Goal: Use online tool/utility: Utilize a website feature to perform a specific function

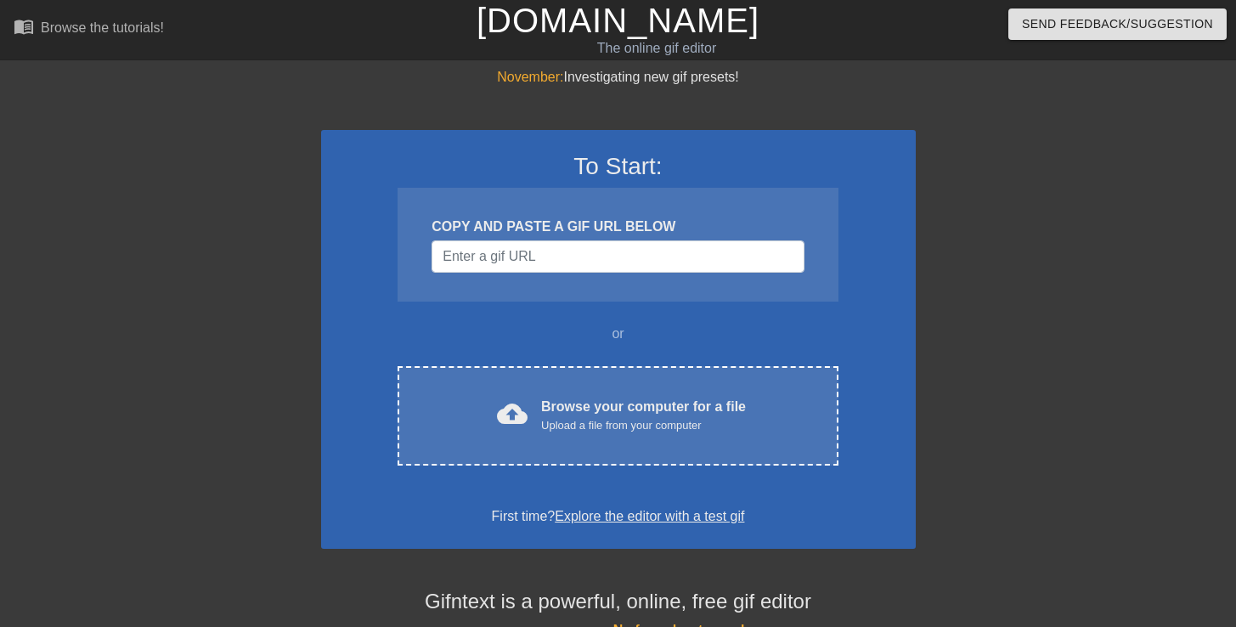
click at [637, 274] on div "COPY AND PASTE A GIF URL BELOW" at bounding box center [617, 245] width 440 height 114
click at [618, 249] on input "Username" at bounding box center [617, 256] width 372 height 32
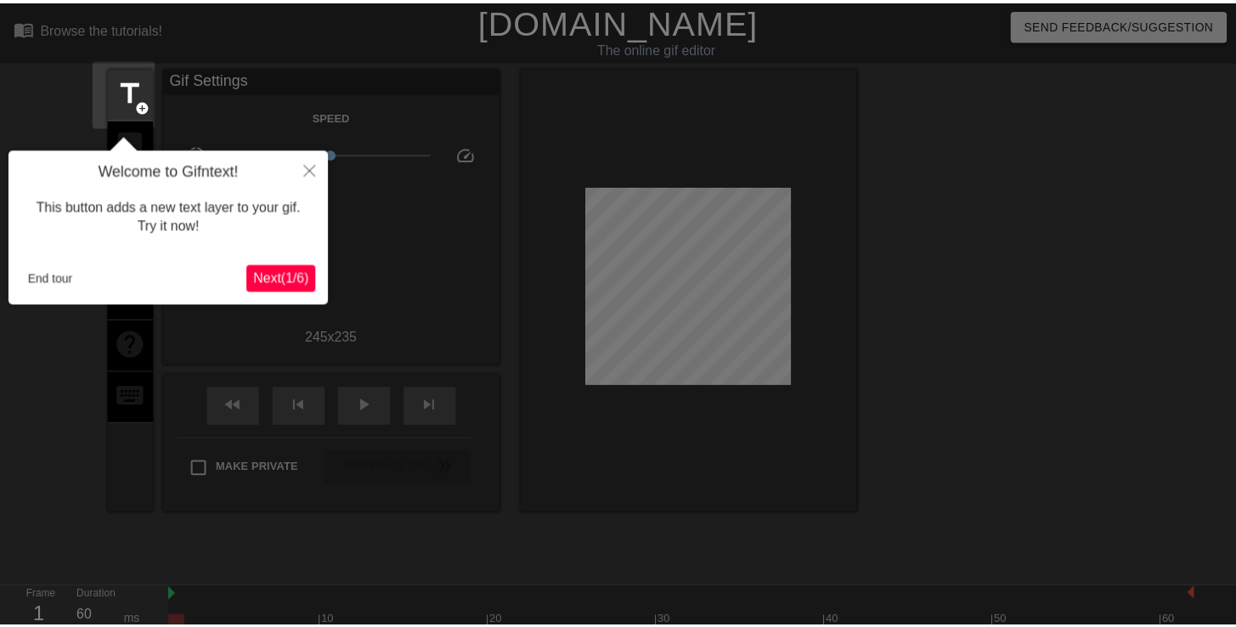
scroll to position [42, 0]
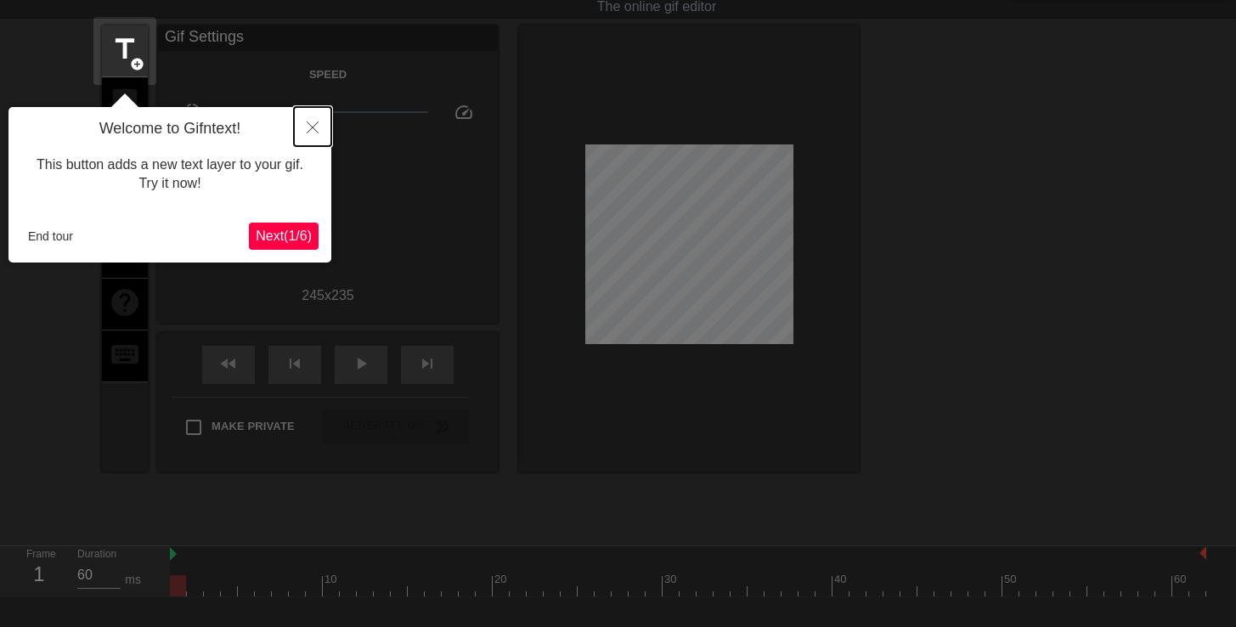
click at [313, 140] on button "Close" at bounding box center [312, 126] width 37 height 39
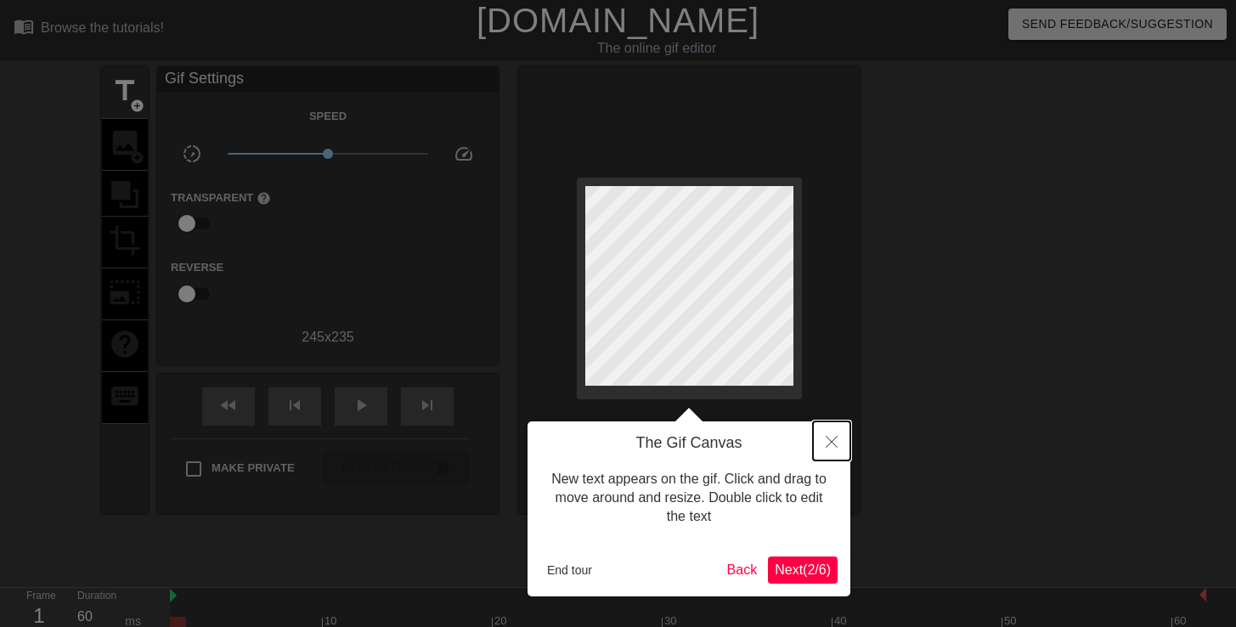
click at [837, 447] on button "Close" at bounding box center [831, 440] width 37 height 39
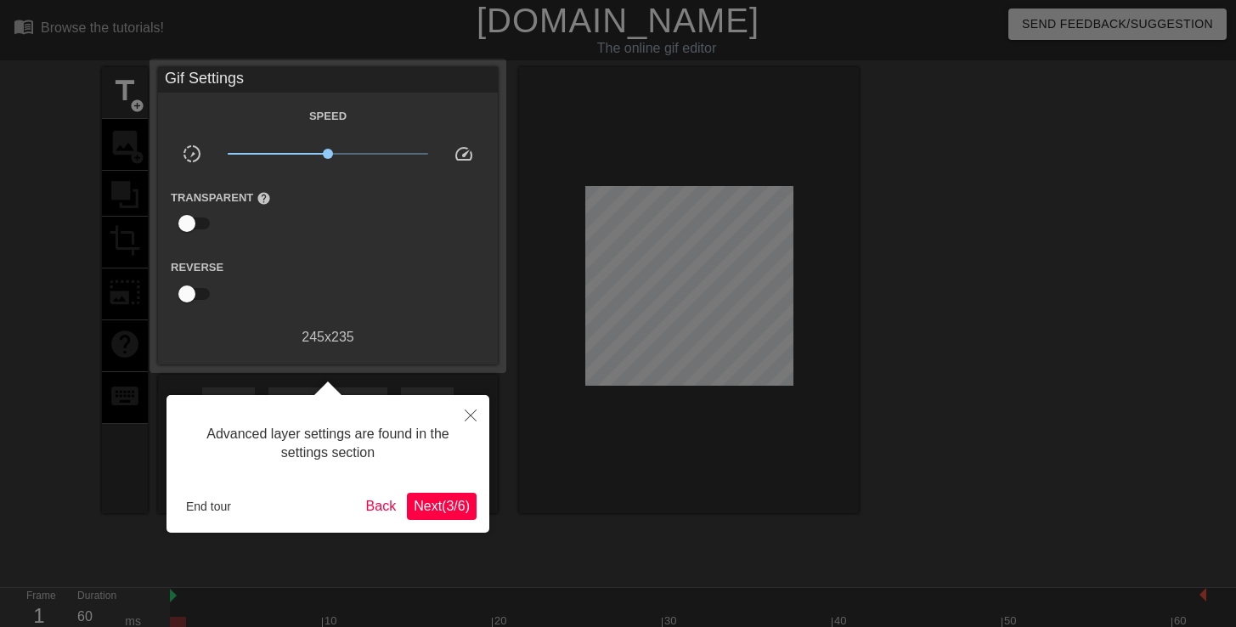
scroll to position [42, 0]
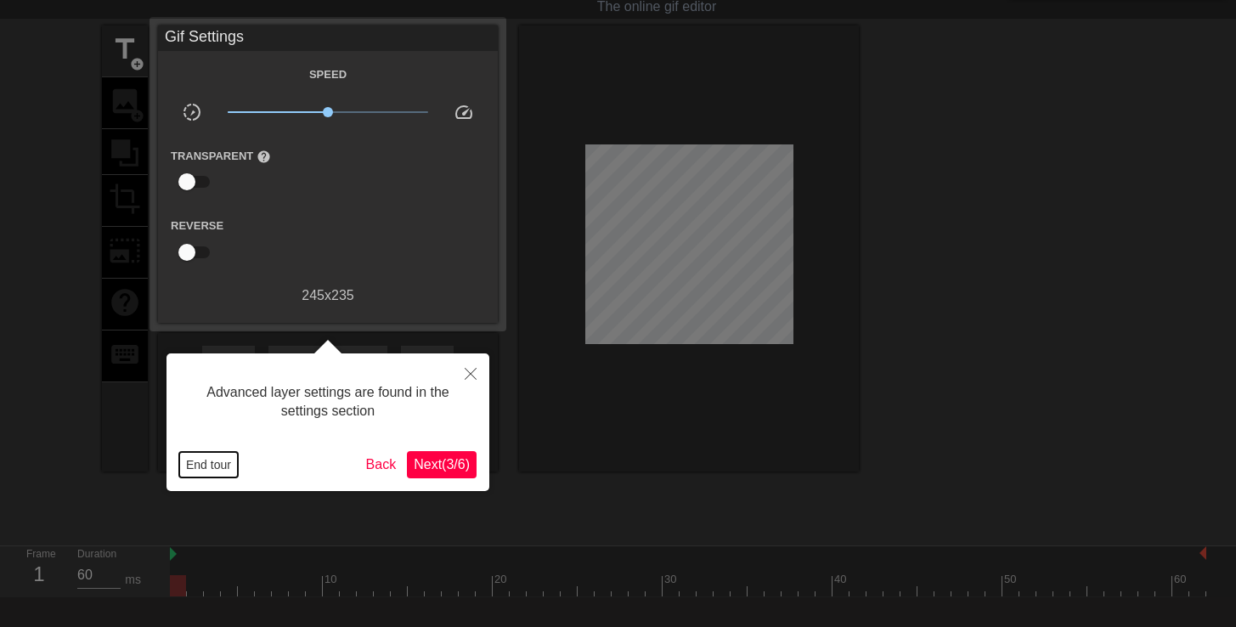
click at [215, 470] on button "End tour" at bounding box center [208, 464] width 59 height 25
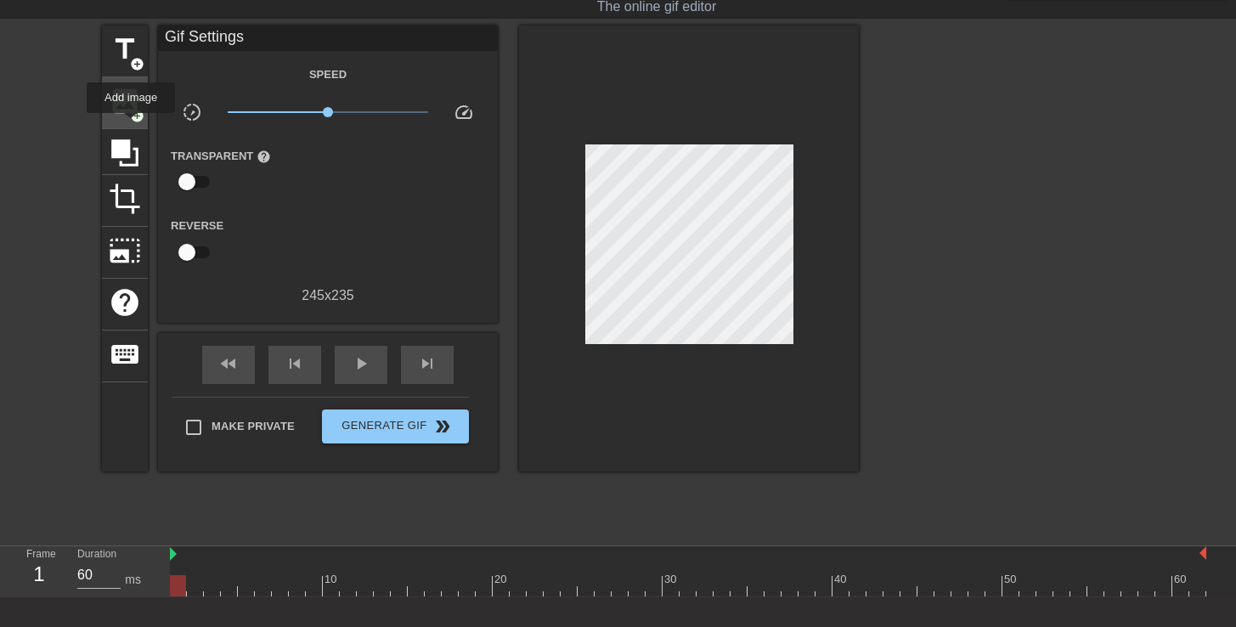
click at [132, 125] on div "image add_circle" at bounding box center [125, 103] width 46 height 52
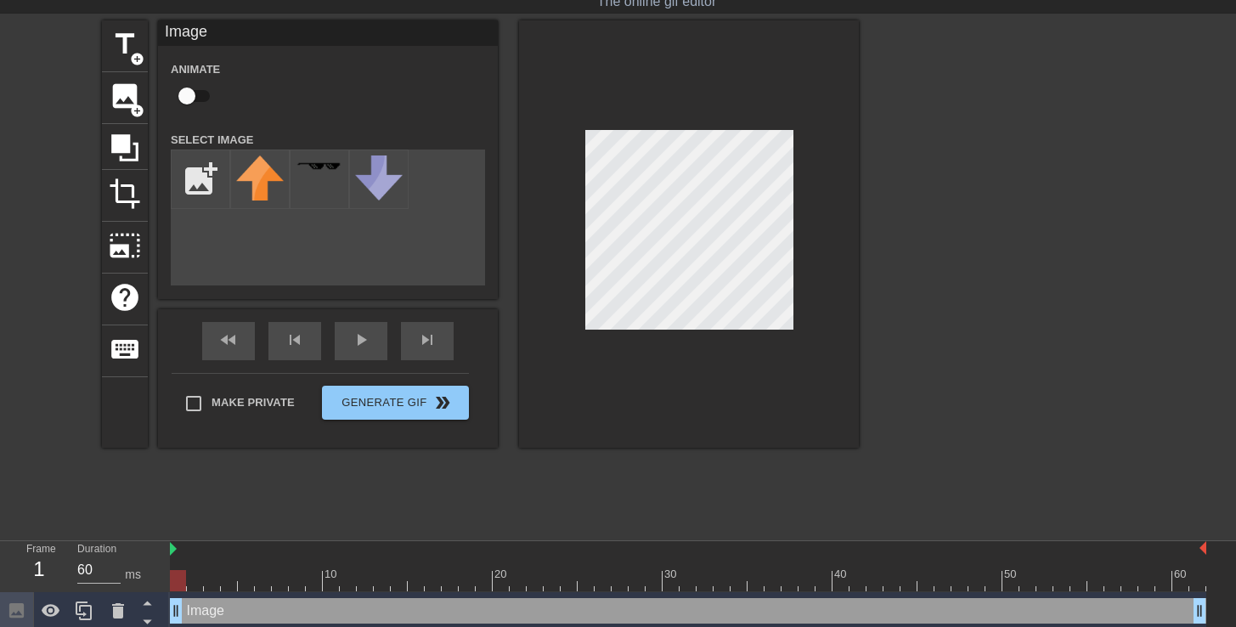
scroll to position [53, 0]
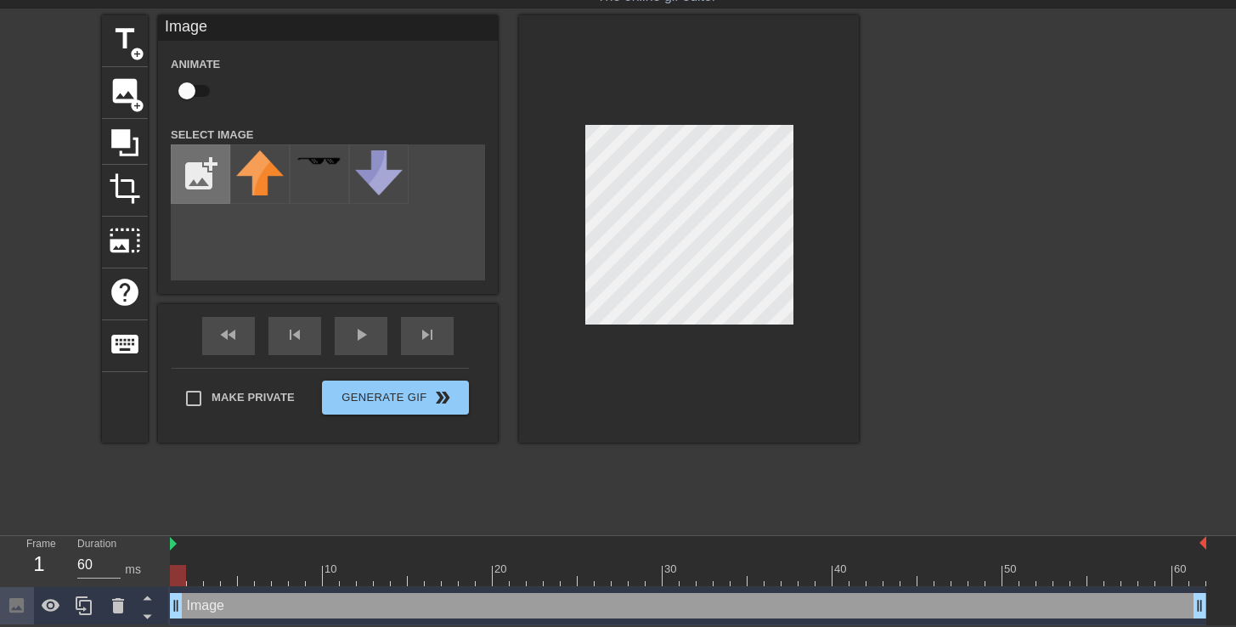
click at [194, 195] on input "file" at bounding box center [201, 174] width 58 height 58
type input "C:\fakepath\levantlogo2.png"
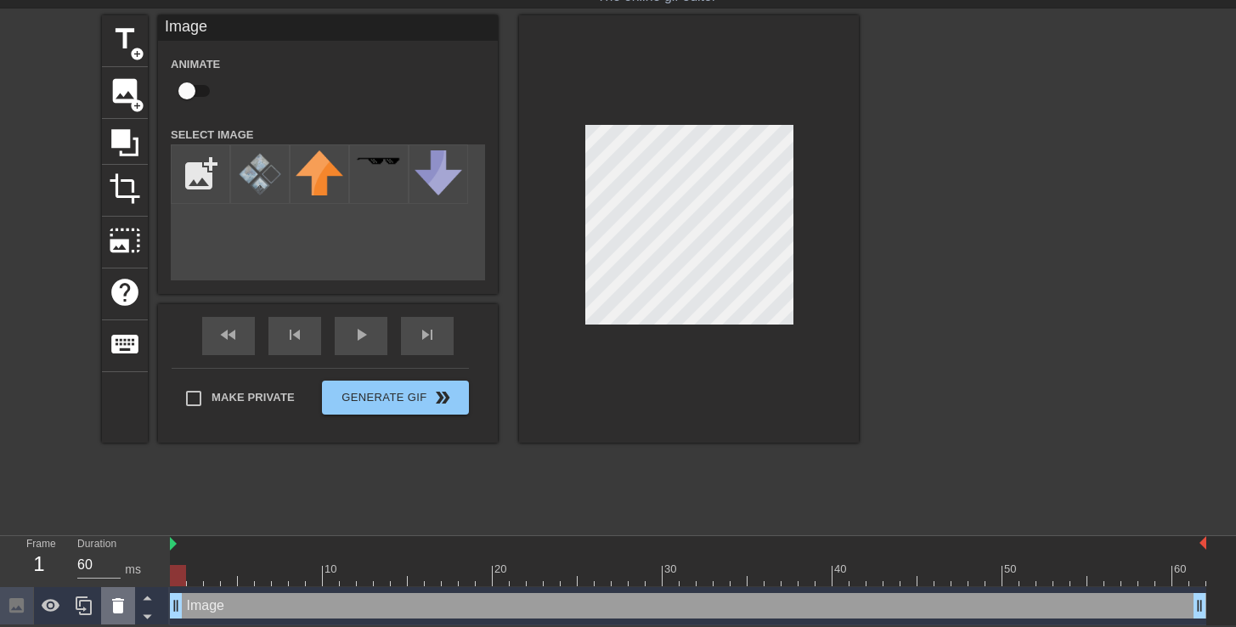
click at [127, 605] on div at bounding box center [118, 605] width 34 height 37
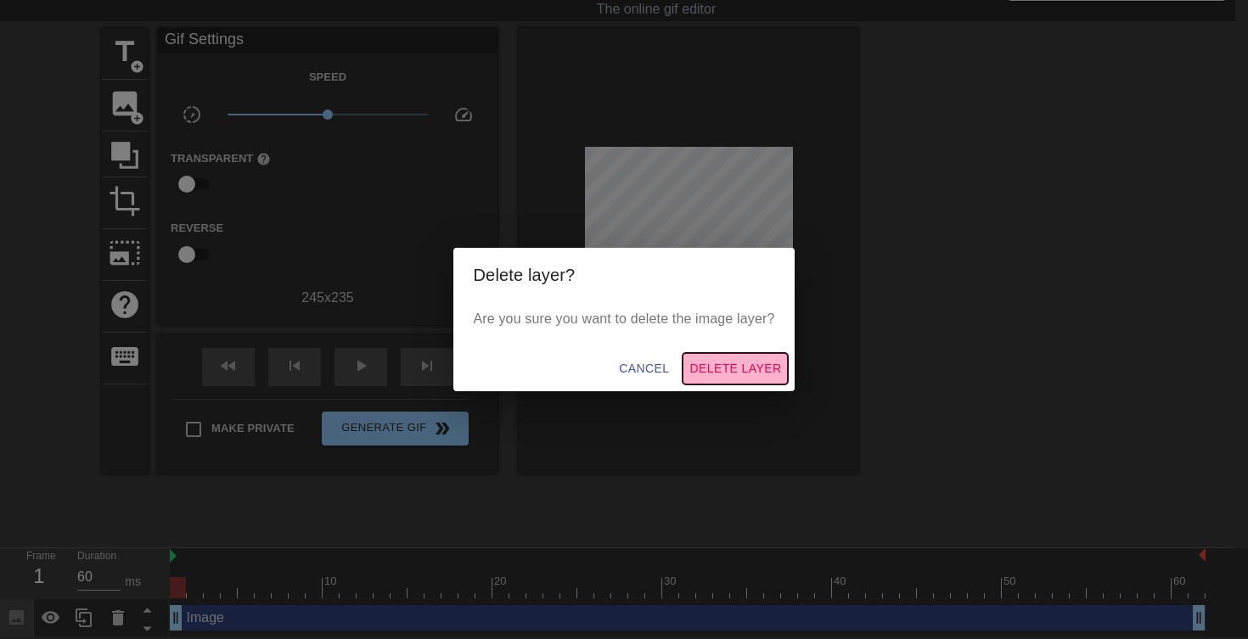
click at [711, 373] on span "Delete Layer" at bounding box center [736, 368] width 92 height 21
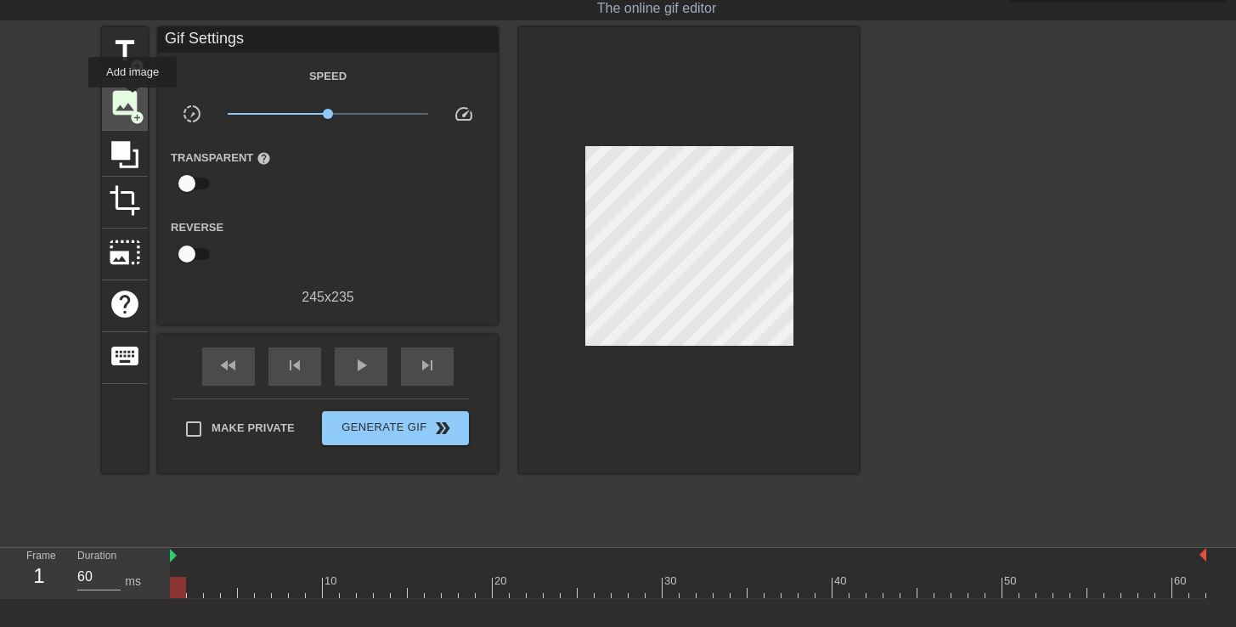
click at [133, 99] on span "image" at bounding box center [125, 103] width 32 height 32
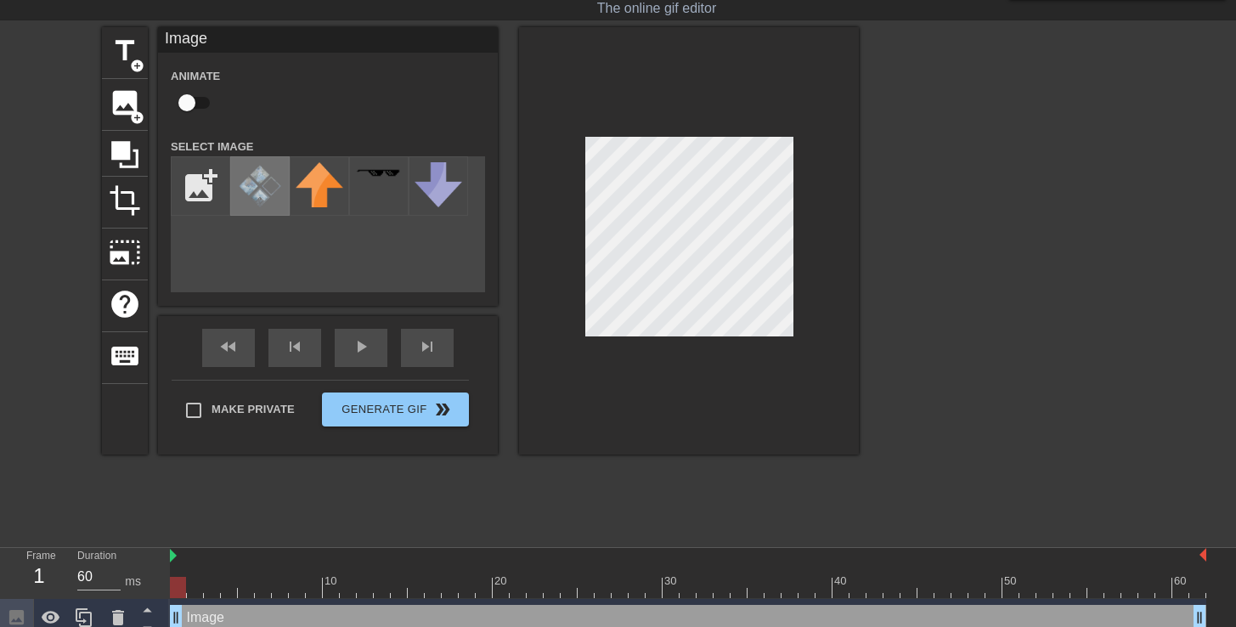
click at [245, 190] on img at bounding box center [260, 186] width 48 height 48
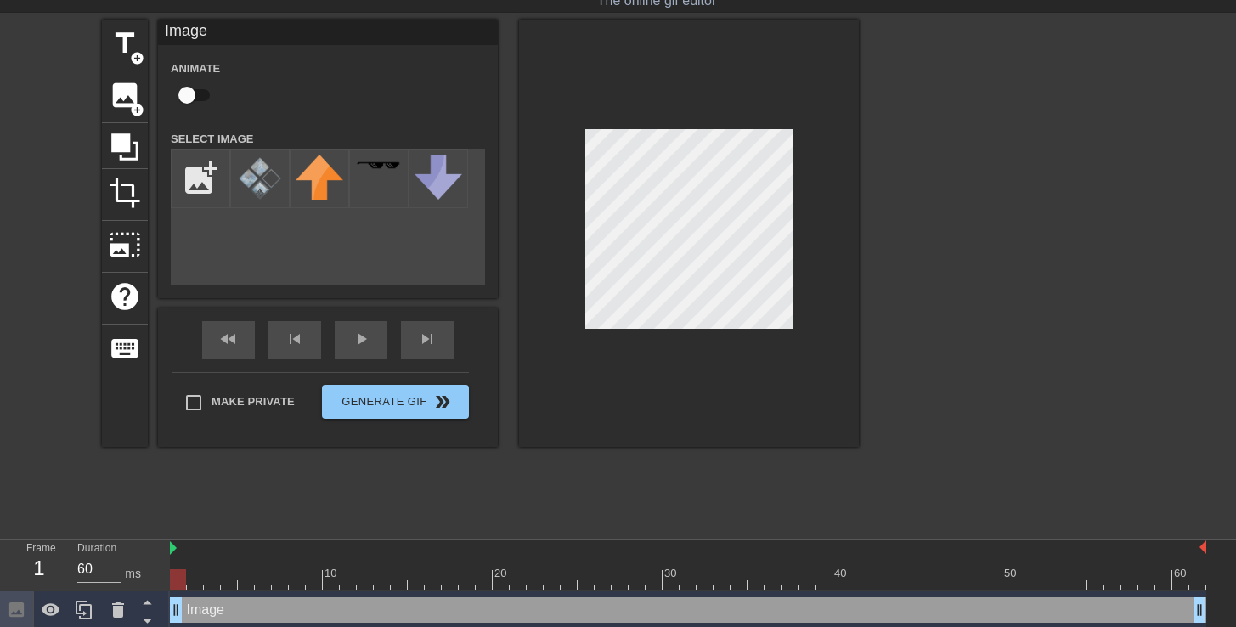
scroll to position [53, 0]
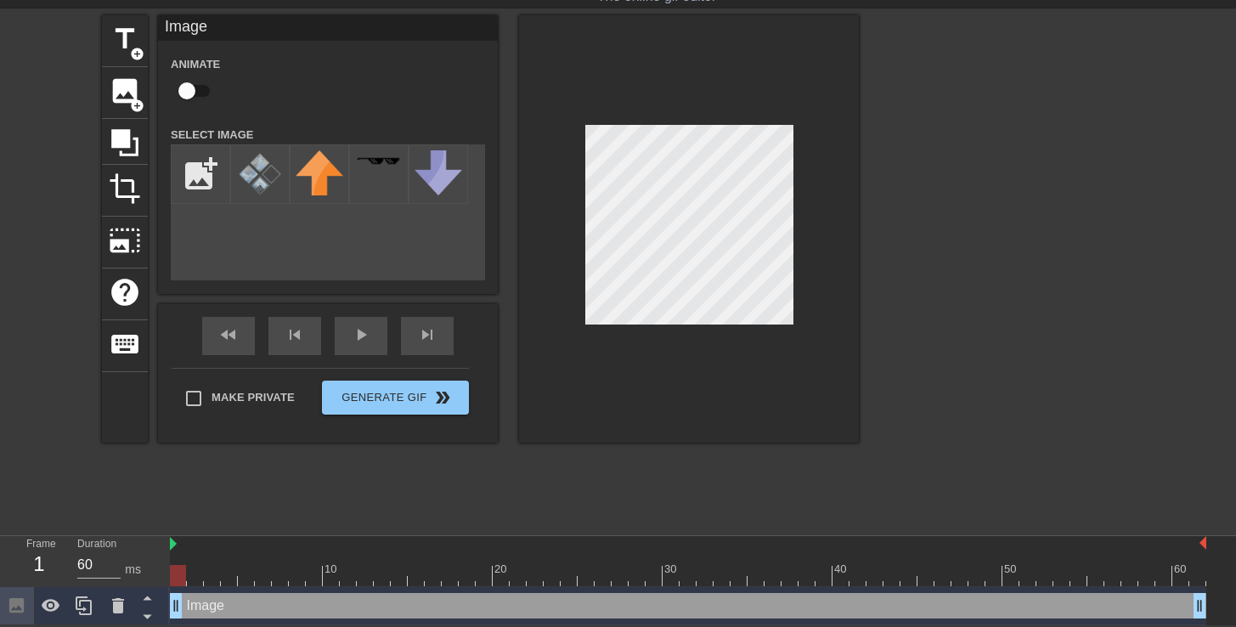
drag, startPoint x: 365, startPoint y: 604, endPoint x: 307, endPoint y: 602, distance: 58.6
click at [307, 602] on div "Image drag_handle drag_handle" at bounding box center [688, 605] width 1036 height 25
click at [943, 235] on div at bounding box center [1006, 269] width 255 height 509
click at [206, 189] on input "file" at bounding box center [201, 174] width 58 height 58
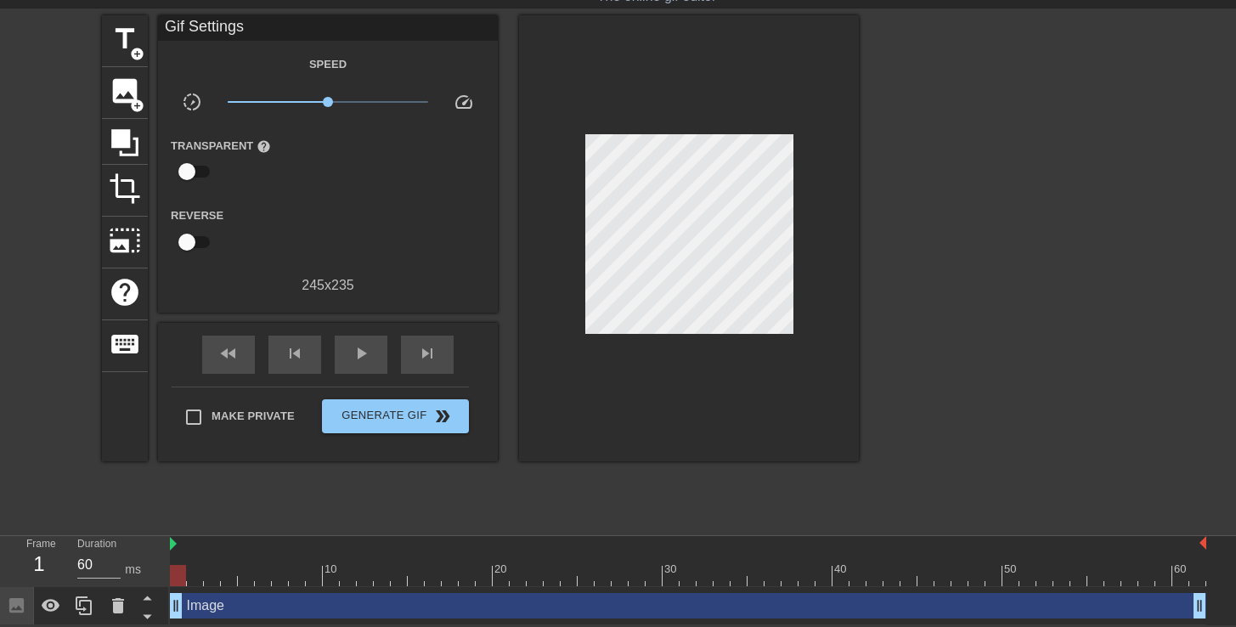
click at [579, 516] on div "title add_circle image add_circle crop photo_size_select_large help keyboard Gi…" at bounding box center [480, 269] width 757 height 509
click at [140, 99] on span "add_circle" at bounding box center [137, 106] width 14 height 14
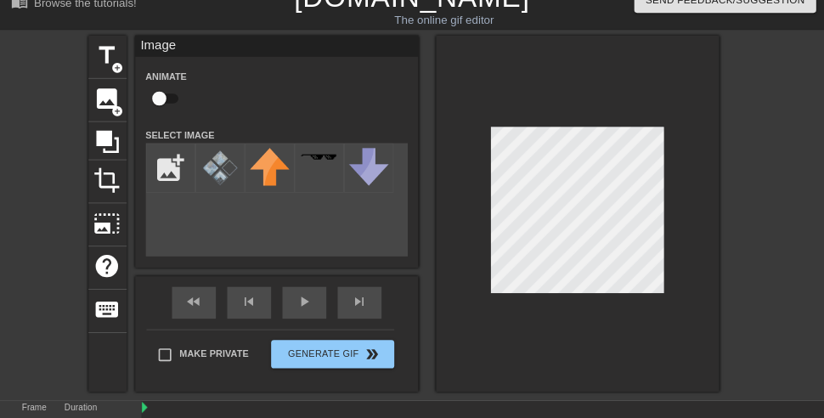
scroll to position [25, 0]
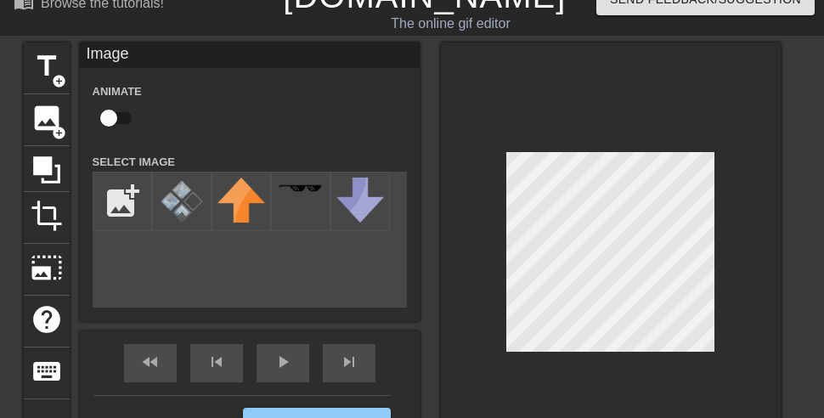
click at [760, 295] on div at bounding box center [611, 255] width 340 height 427
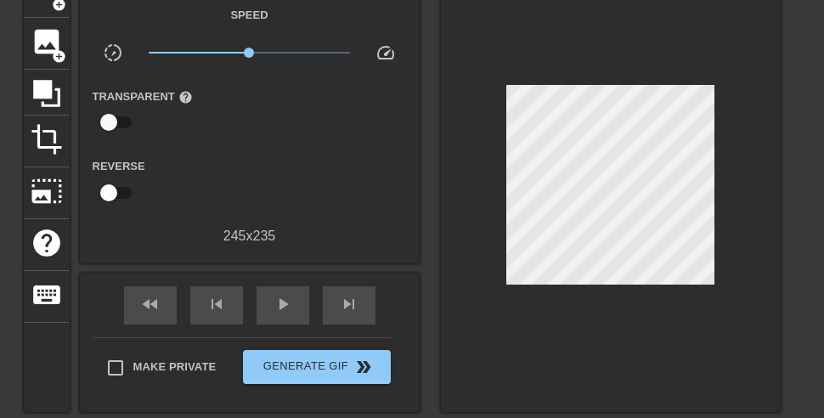
scroll to position [23, 0]
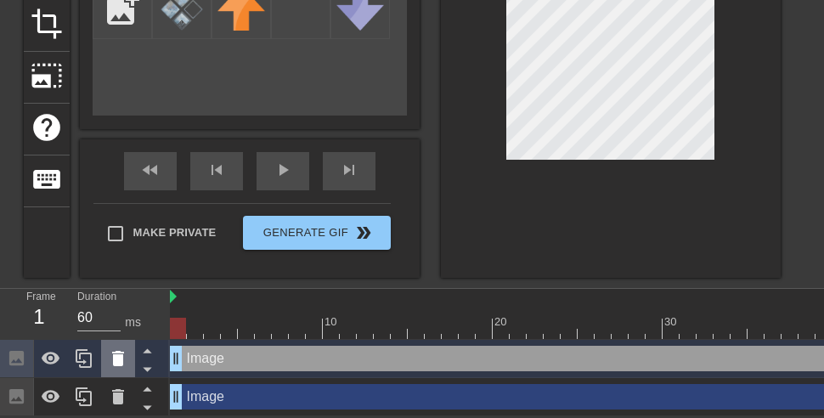
click at [118, 356] on icon at bounding box center [118, 358] width 12 height 15
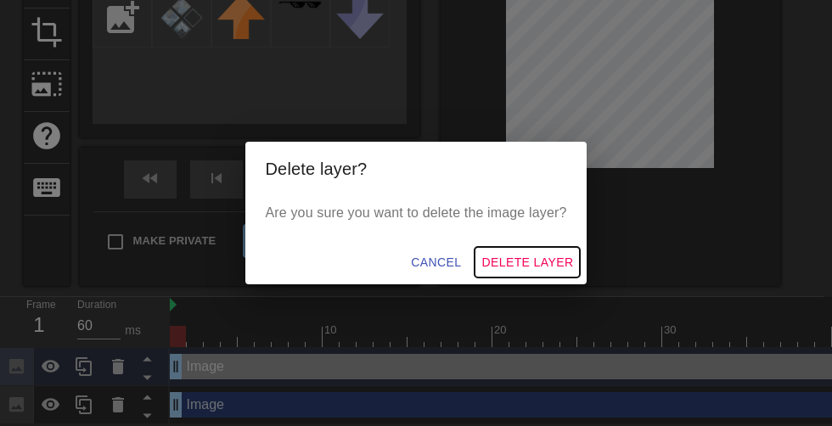
click at [548, 263] on span "Delete Layer" at bounding box center [527, 262] width 92 height 21
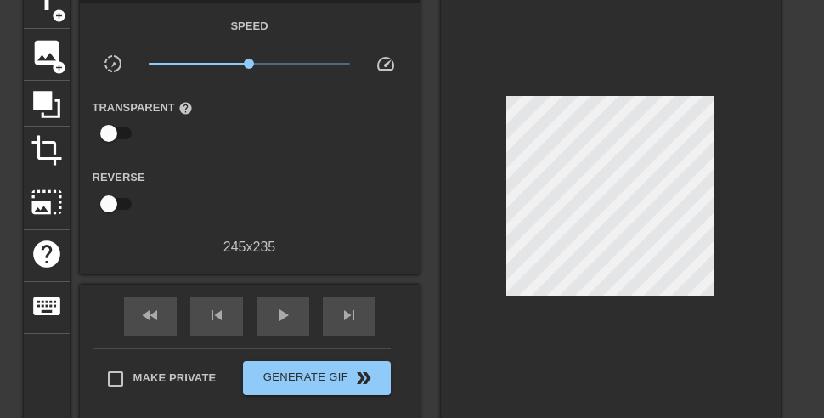
scroll to position [0, 0]
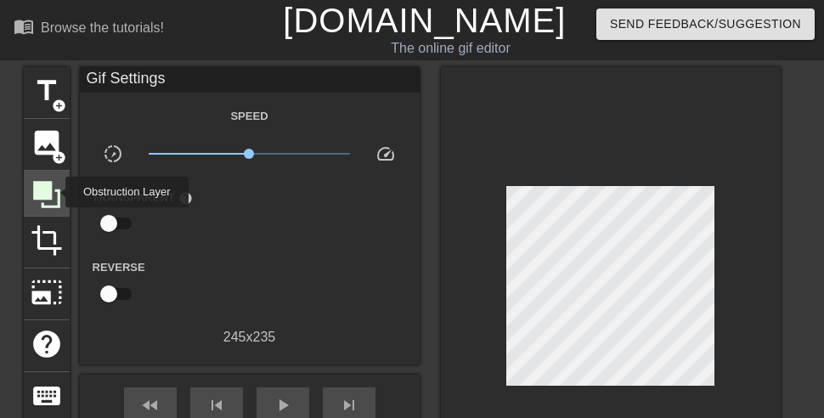
click at [54, 194] on icon at bounding box center [47, 194] width 32 height 32
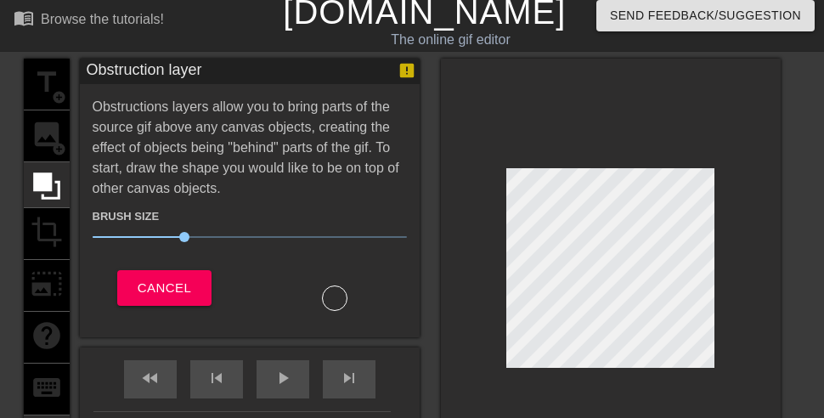
scroll to position [21, 0]
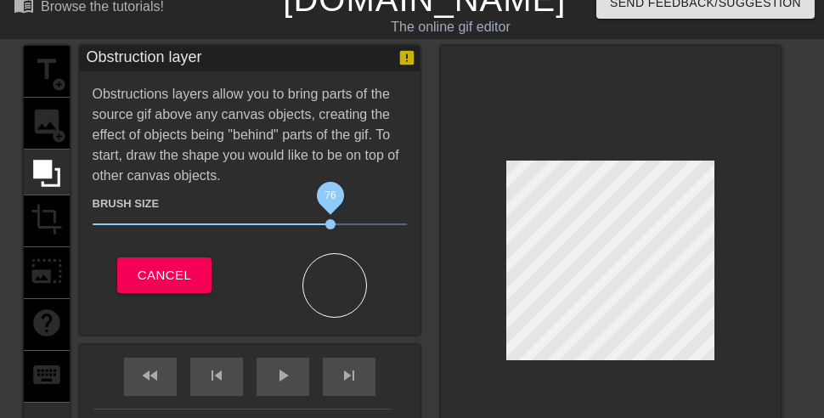
drag, startPoint x: 176, startPoint y: 221, endPoint x: 330, endPoint y: 224, distance: 154.6
click at [330, 224] on span "76" at bounding box center [250, 224] width 314 height 20
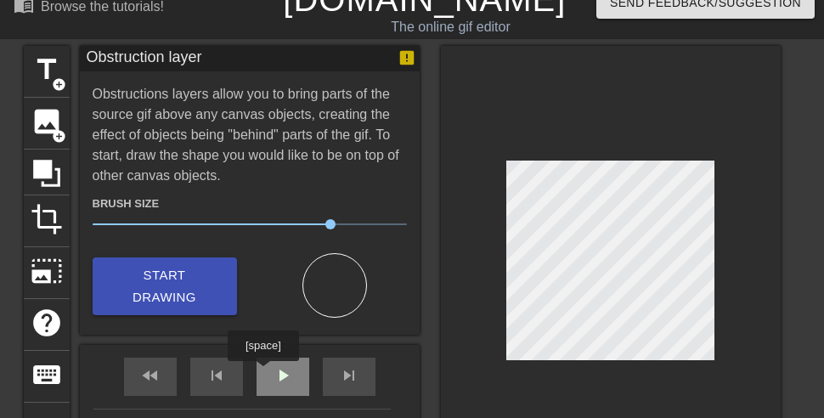
click at [280, 375] on span "play_arrow" at bounding box center [283, 375] width 20 height 20
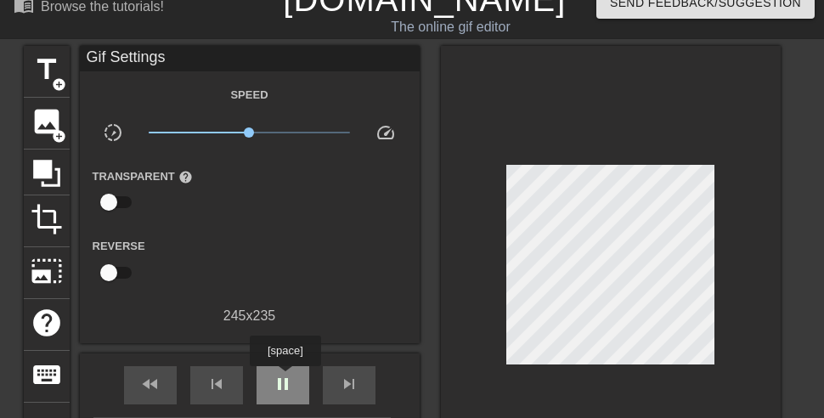
click at [287, 378] on span "pause" at bounding box center [283, 384] width 20 height 20
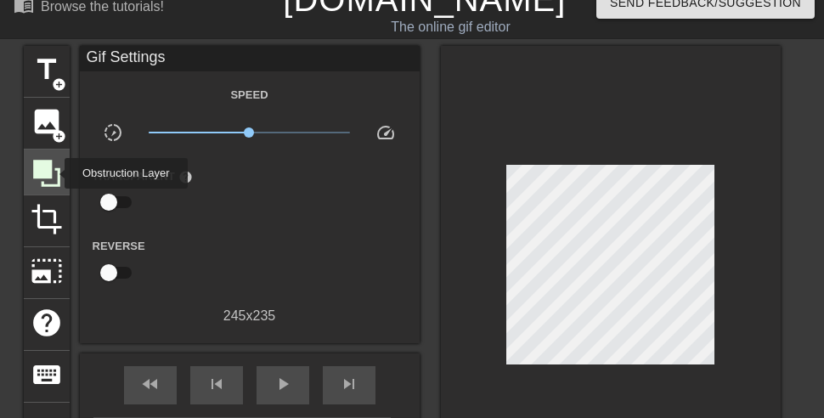
click at [52, 172] on icon at bounding box center [47, 173] width 32 height 32
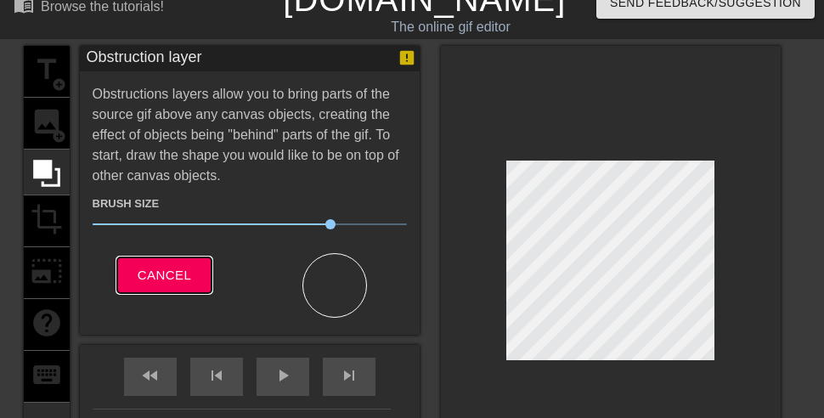
click at [146, 276] on span "Cancel" at bounding box center [164, 275] width 53 height 22
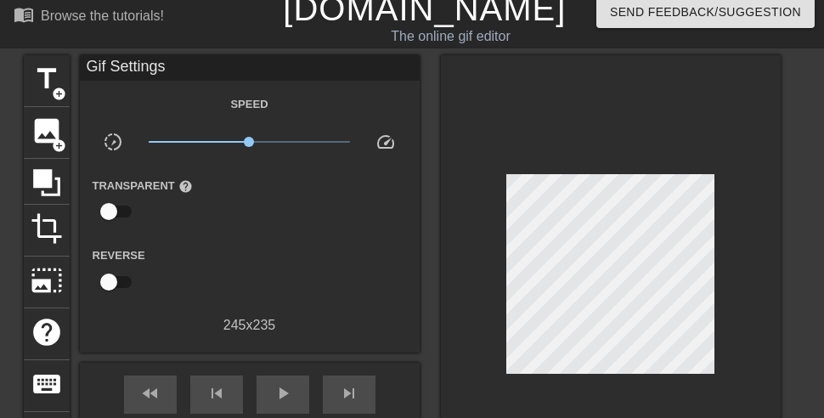
scroll to position [0, 0]
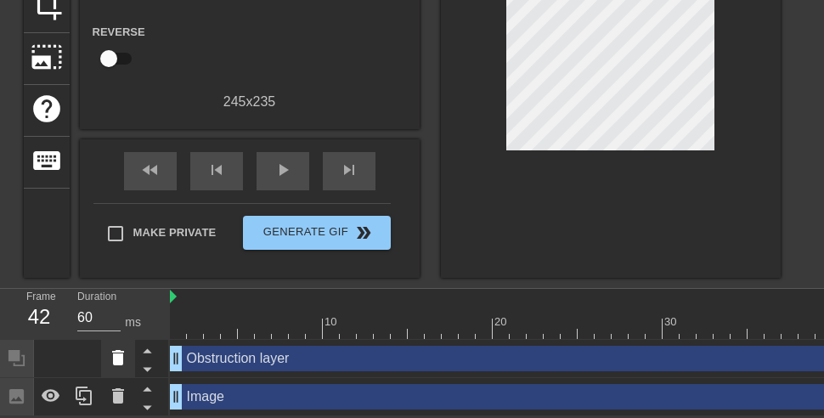
click at [116, 350] on icon at bounding box center [118, 357] width 12 height 15
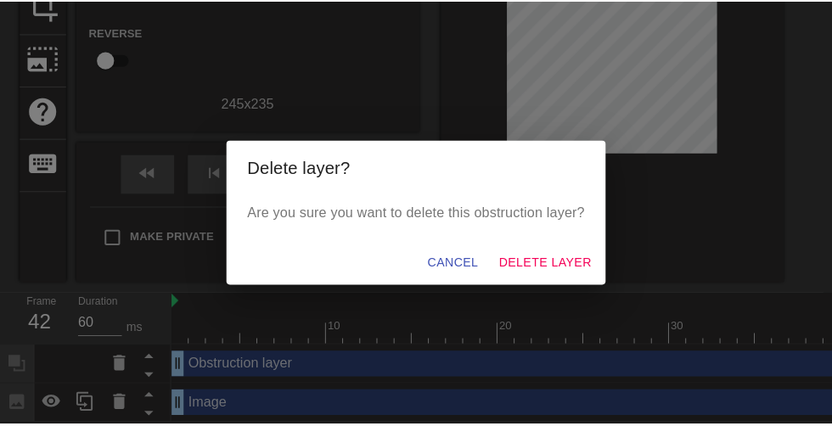
scroll to position [233, 0]
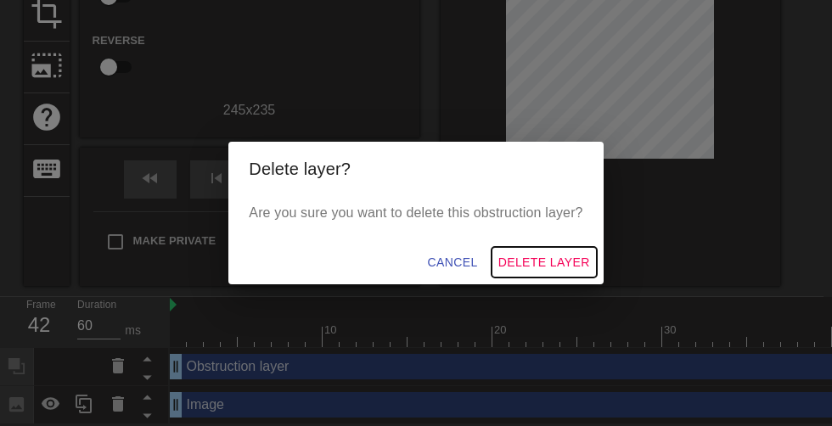
click at [560, 261] on span "Delete Layer" at bounding box center [544, 262] width 92 height 21
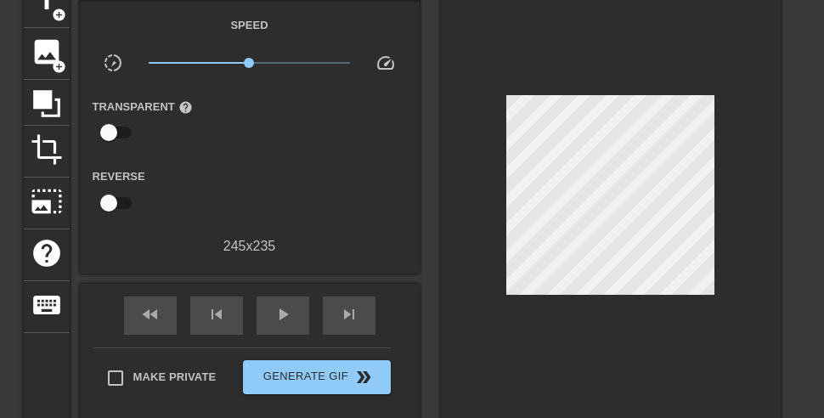
scroll to position [0, 0]
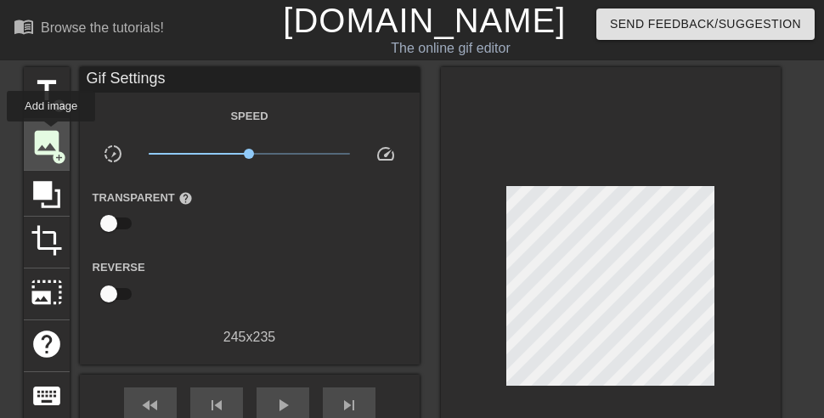
click at [52, 133] on span "image" at bounding box center [47, 143] width 32 height 32
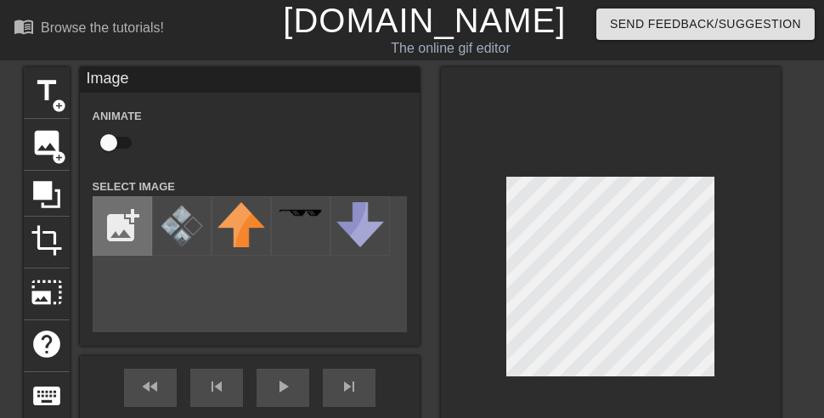
click at [120, 222] on input "file" at bounding box center [122, 226] width 58 height 58
type input "C:\fakepath\black.png"
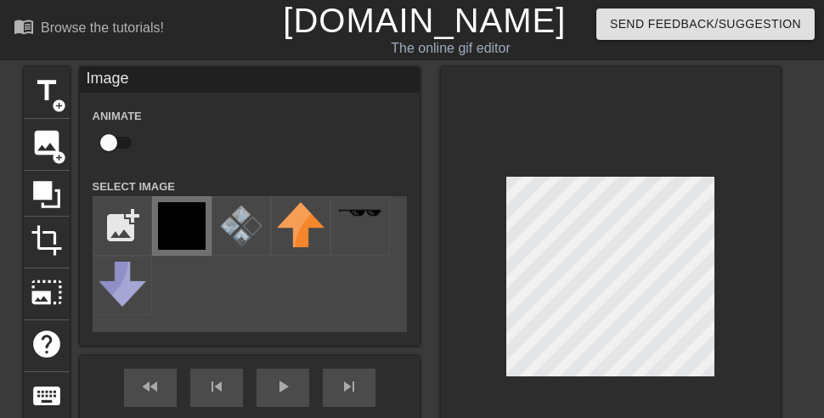
click at [166, 232] on img at bounding box center [182, 226] width 48 height 48
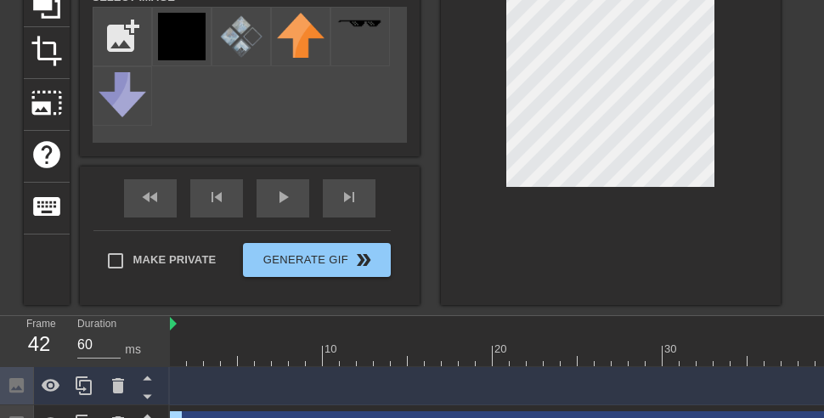
scroll to position [223, 0]
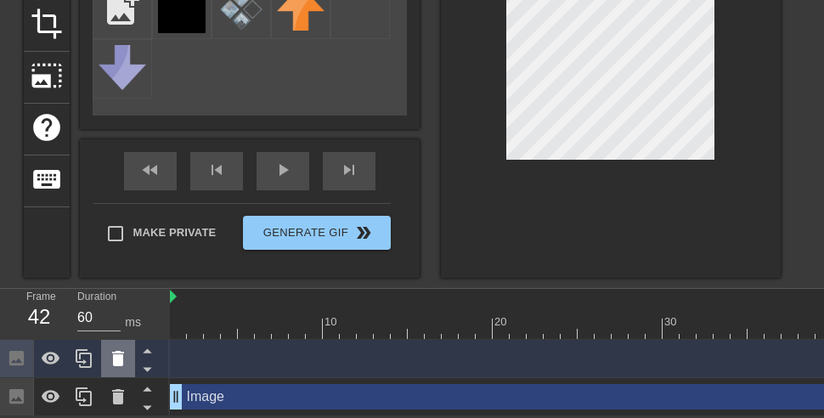
click at [104, 350] on div at bounding box center [118, 358] width 34 height 37
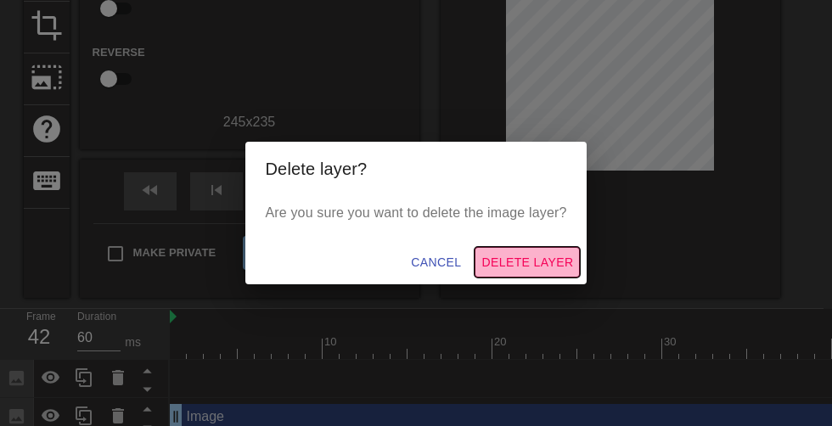
click at [564, 264] on span "Delete Layer" at bounding box center [527, 262] width 92 height 21
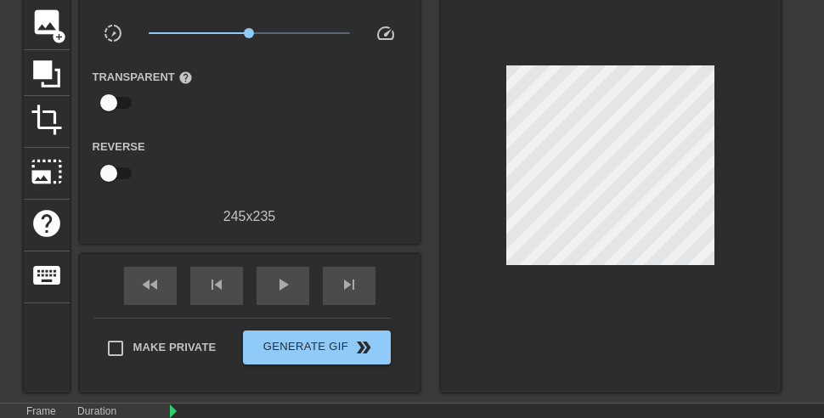
scroll to position [0, 0]
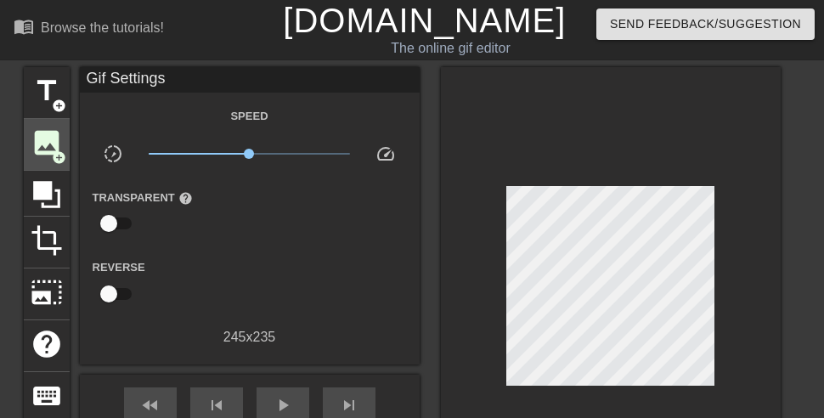
click at [53, 152] on span "add_circle" at bounding box center [59, 157] width 14 height 14
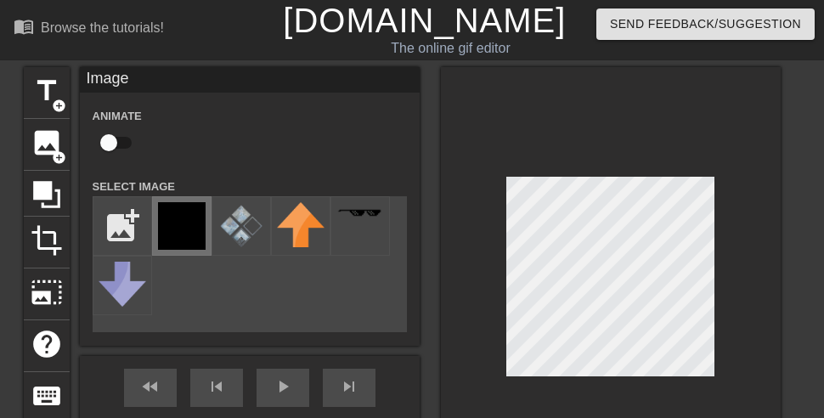
click at [177, 228] on img at bounding box center [182, 226] width 48 height 48
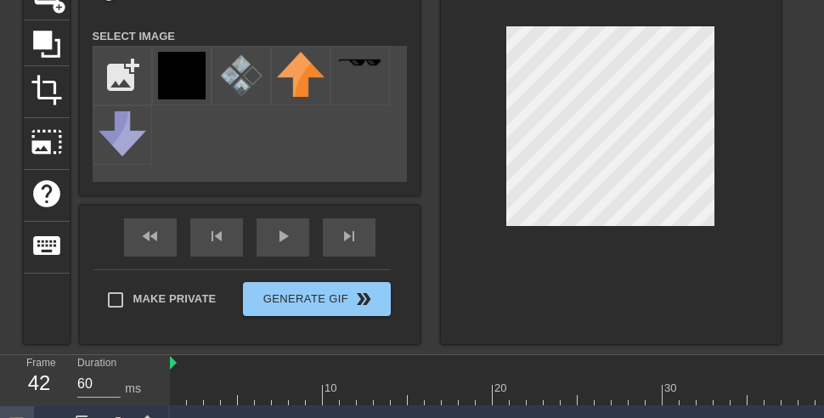
scroll to position [122, 0]
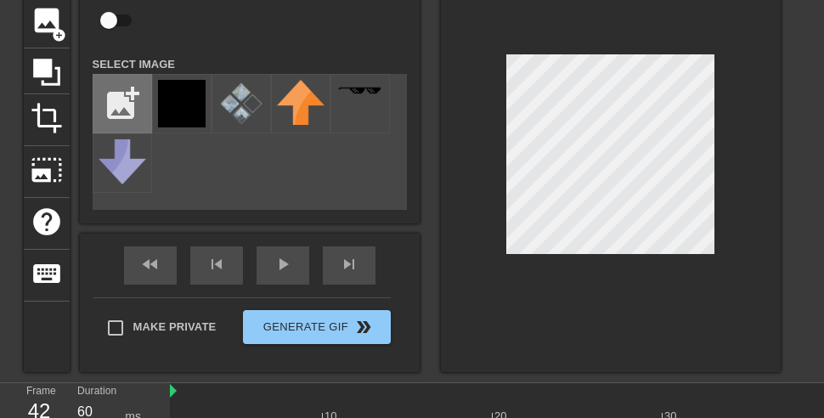
click at [110, 111] on input "file" at bounding box center [122, 104] width 58 height 58
type input "C:\fakepath\black50.png"
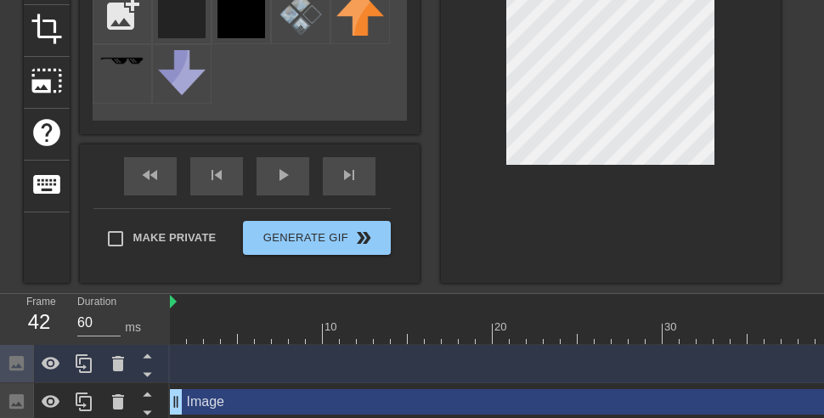
scroll to position [223, 0]
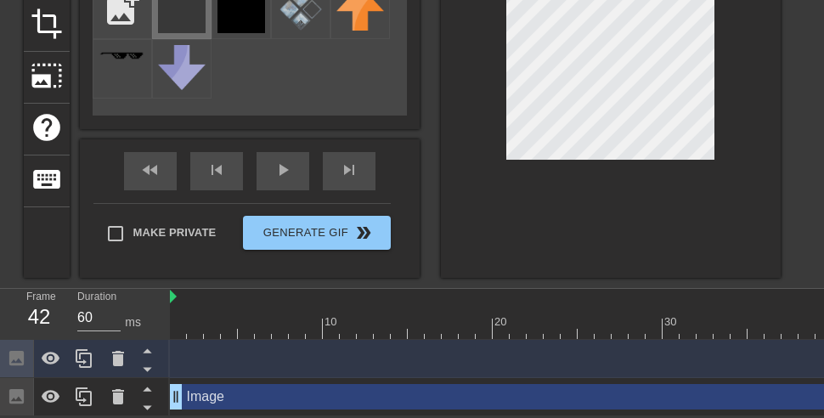
click at [183, 27] on div at bounding box center [181, 9] width 59 height 59
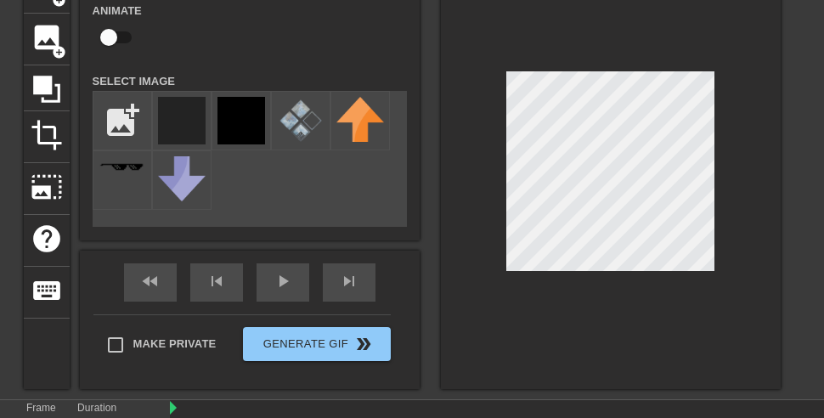
scroll to position [0, 0]
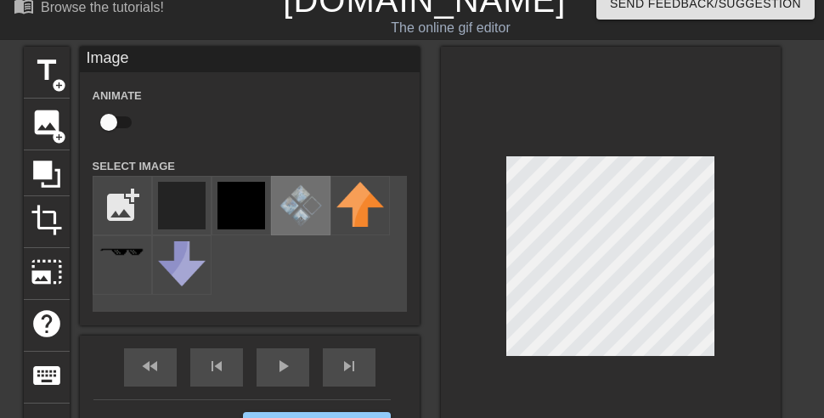
click at [279, 204] on img at bounding box center [301, 206] width 48 height 48
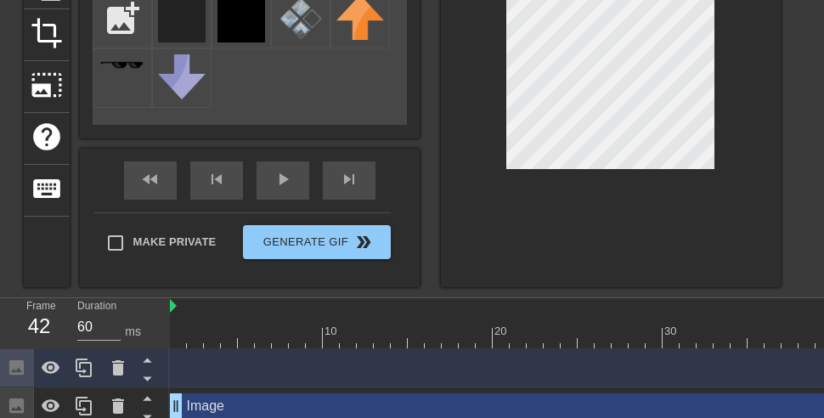
scroll to position [188, 0]
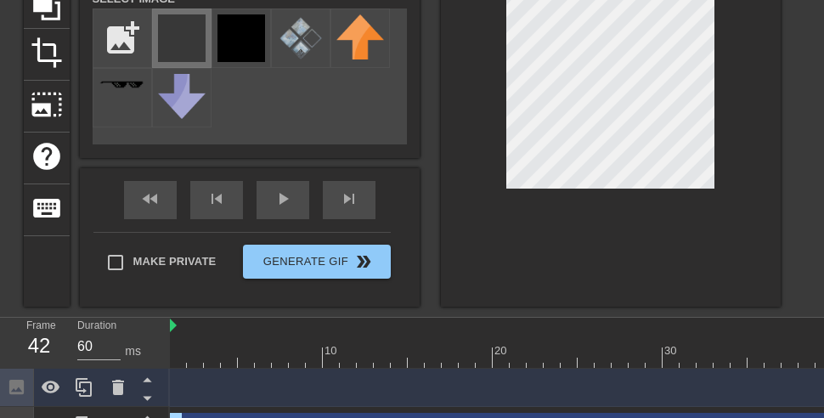
click at [189, 37] on img at bounding box center [182, 38] width 48 height 48
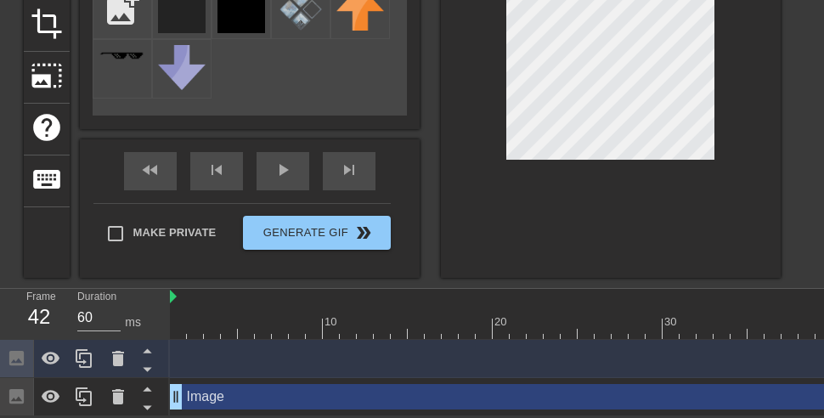
scroll to position [223, 0]
click at [152, 365] on icon at bounding box center [147, 368] width 21 height 21
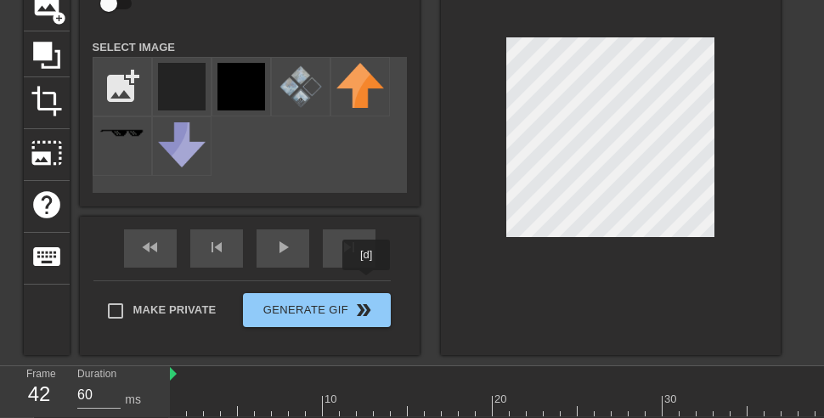
scroll to position [115, 0]
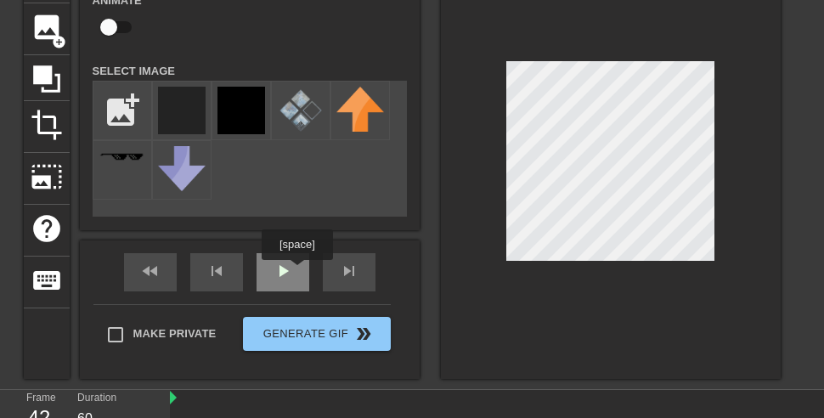
click at [294, 272] on div "play_arrow" at bounding box center [282, 272] width 53 height 38
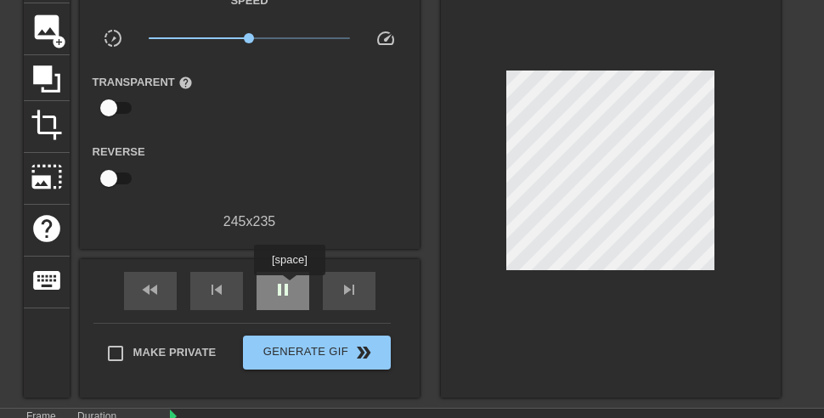
click at [291, 287] on span "pause" at bounding box center [283, 289] width 20 height 20
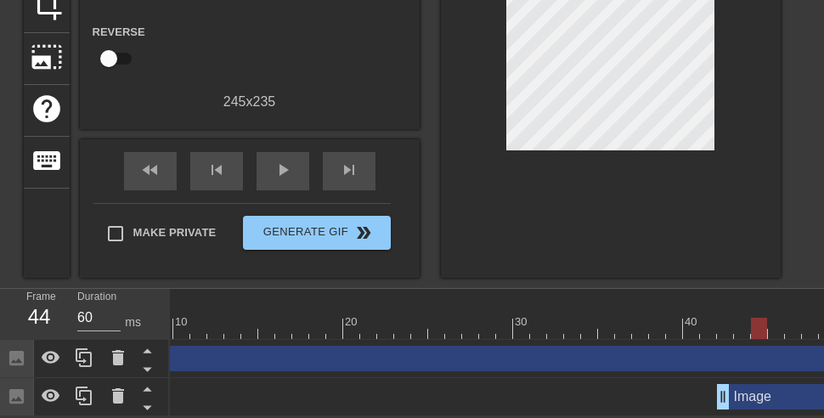
scroll to position [0, 209]
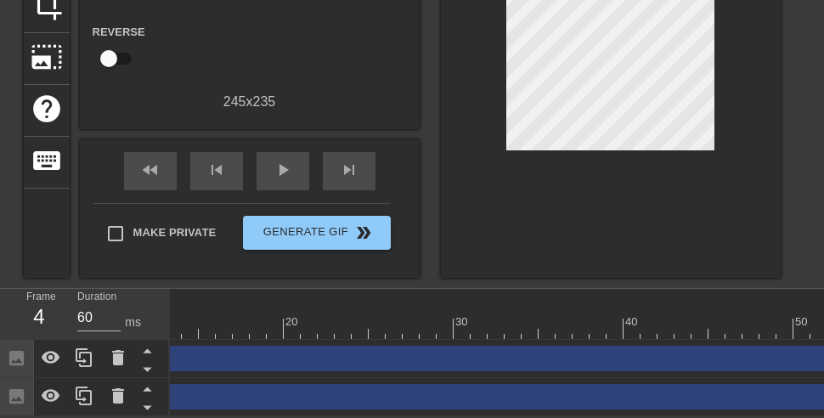
drag, startPoint x: 665, startPoint y: 388, endPoint x: 203, endPoint y: 401, distance: 462.1
click at [55, 397] on div "Frame 4 Duration 60 ms 10 20 30 40 50 60 Image drag_handle drag_handle Image dr…" at bounding box center [412, 352] width 824 height 127
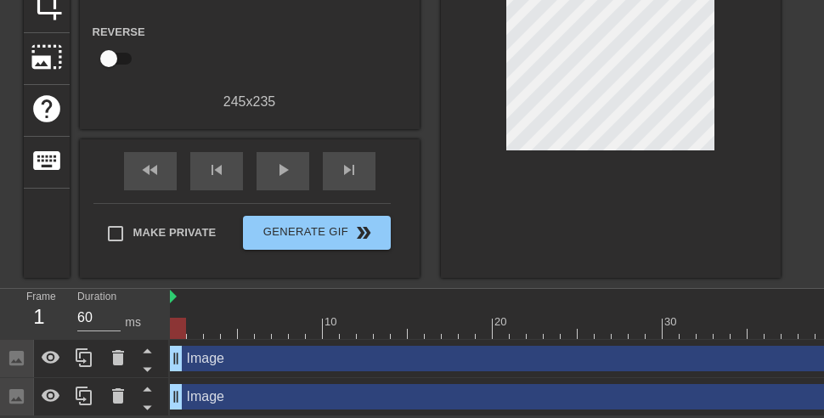
drag, startPoint x: 261, startPoint y: 390, endPoint x: 203, endPoint y: 396, distance: 58.0
click at [132, 390] on div "Frame 1 Duration 60 ms 10 20 30 40 50 60 Image drag_handle drag_handle Image dr…" at bounding box center [412, 352] width 824 height 127
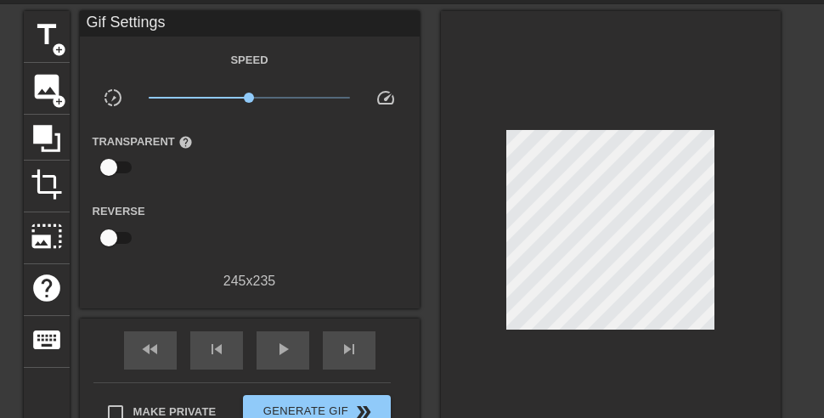
scroll to position [15, 0]
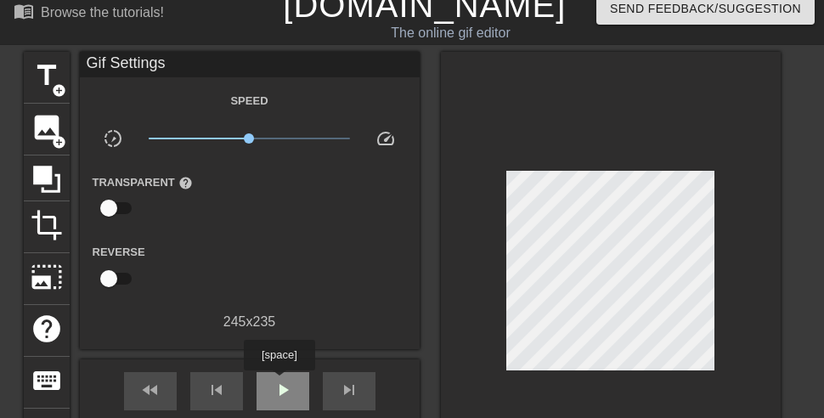
click at [279, 386] on span "play_arrow" at bounding box center [283, 390] width 20 height 20
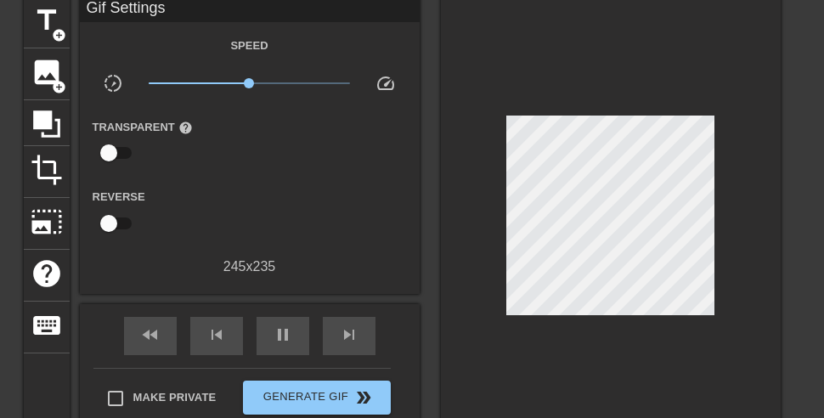
scroll to position [70, 0]
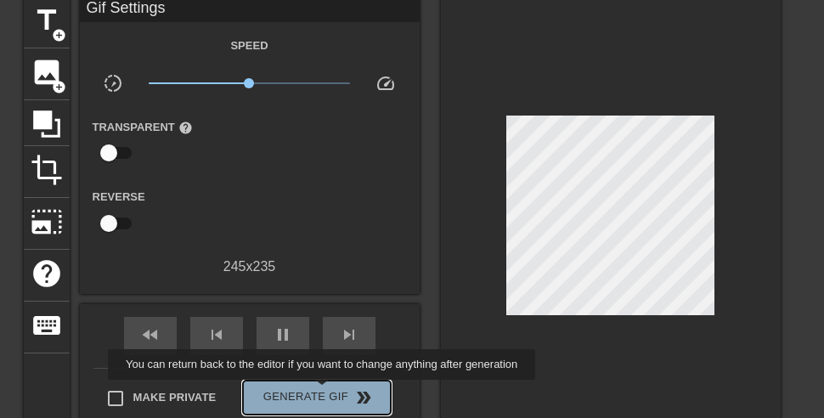
click at [333, 391] on span "Generate Gif double_arrow" at bounding box center [316, 397] width 133 height 20
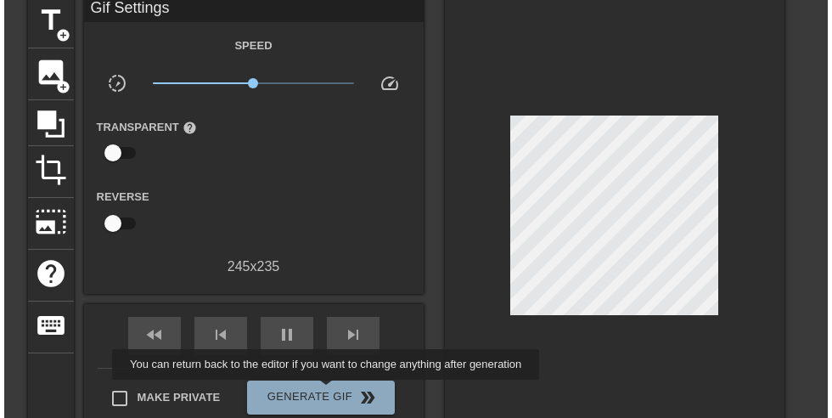
scroll to position [0, 0]
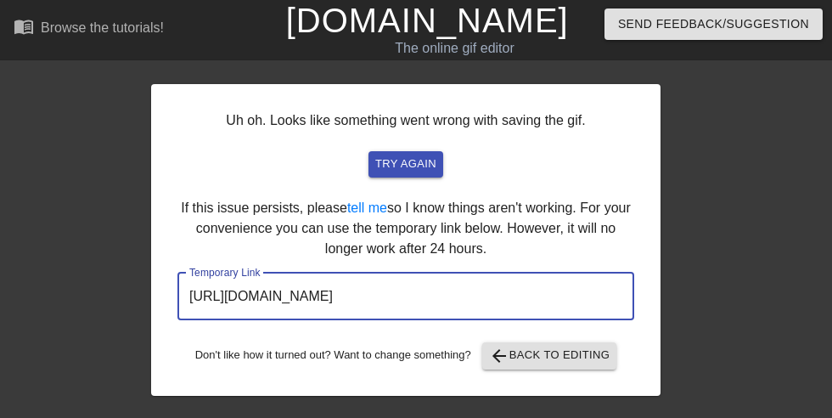
click at [546, 308] on input "[URL][DOMAIN_NAME]" at bounding box center [405, 297] width 457 height 48
